Goal: Find specific page/section: Find specific page/section

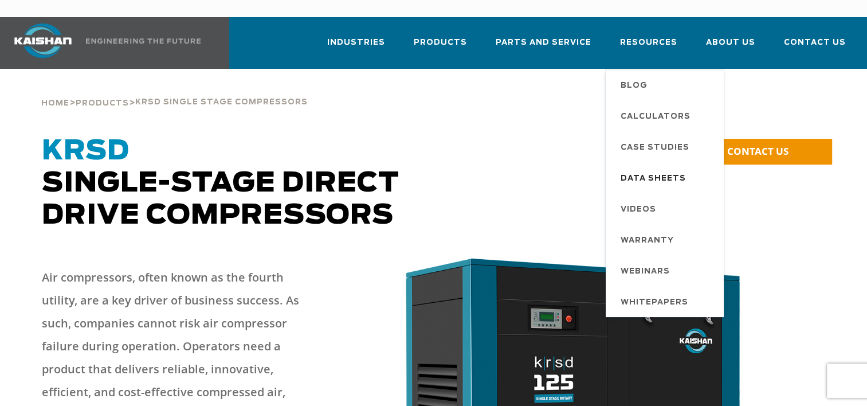
click at [678, 169] on span "Data Sheets" at bounding box center [652, 178] width 65 height 19
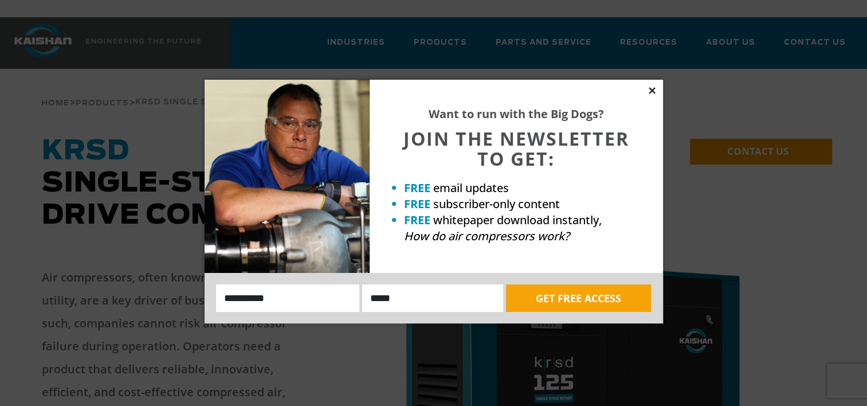
click at [654, 88] on icon at bounding box center [652, 90] width 10 height 10
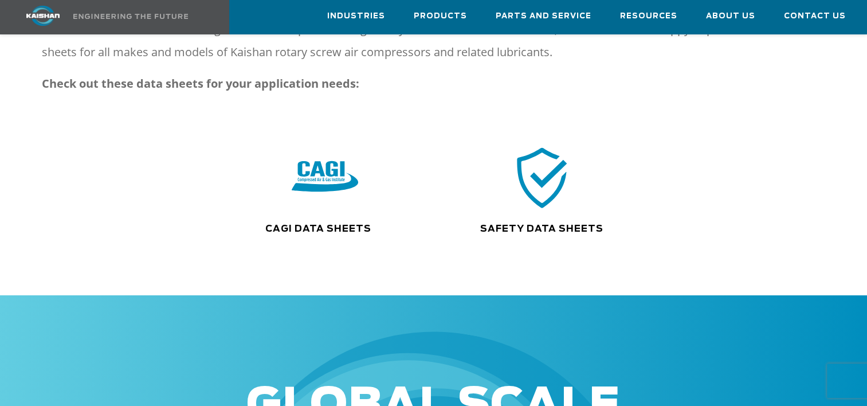
scroll to position [229, 0]
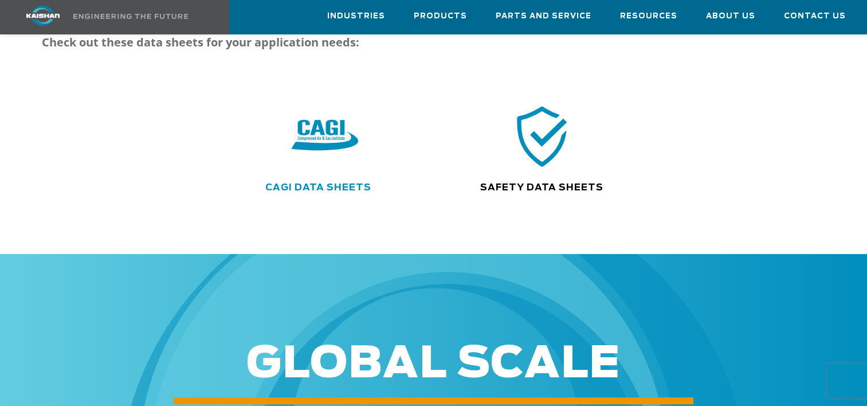
click at [320, 183] on link "CAGI Data Sheets" at bounding box center [318, 187] width 106 height 9
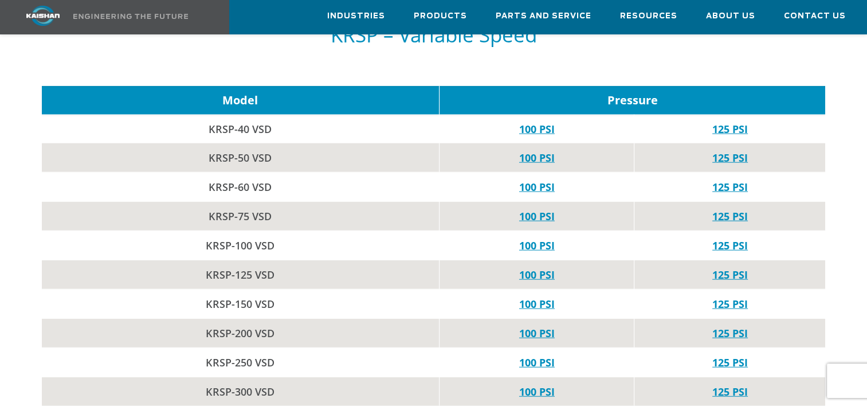
scroll to position [2692, 0]
